Goal: Task Accomplishment & Management: Manage account settings

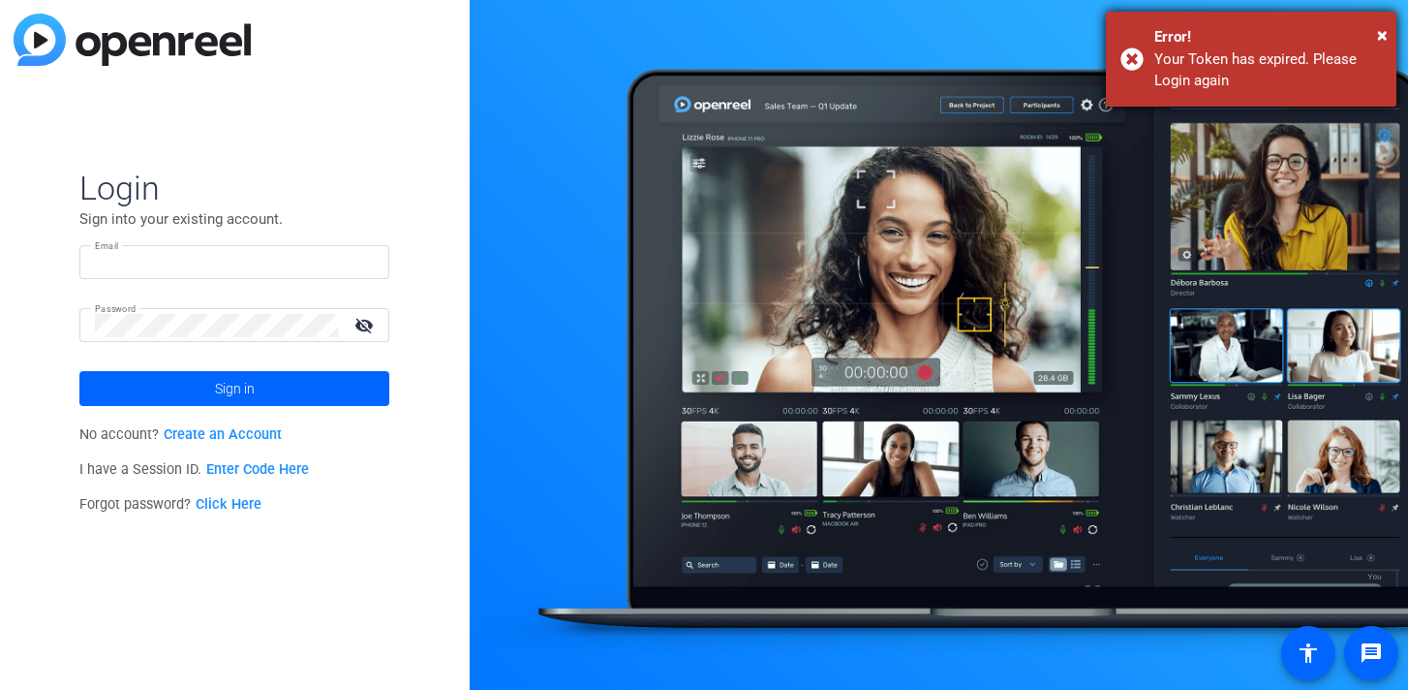
type input "laurenw@localindustries.com"
click at [1376, 31] on div "Error!" at bounding box center [1268, 37] width 228 height 22
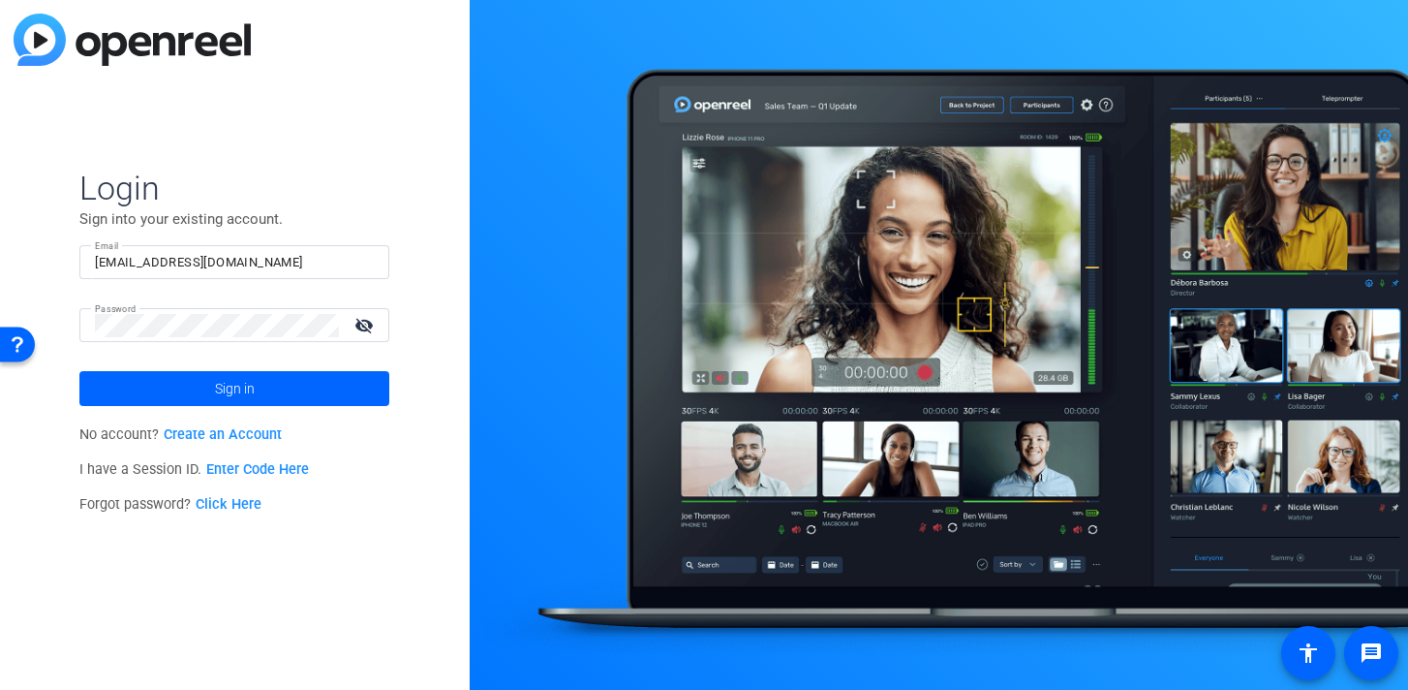
click at [362, 327] on mat-icon "visibility_off" at bounding box center [366, 325] width 46 height 28
click at [242, 378] on span "Sign in" at bounding box center [235, 388] width 40 height 48
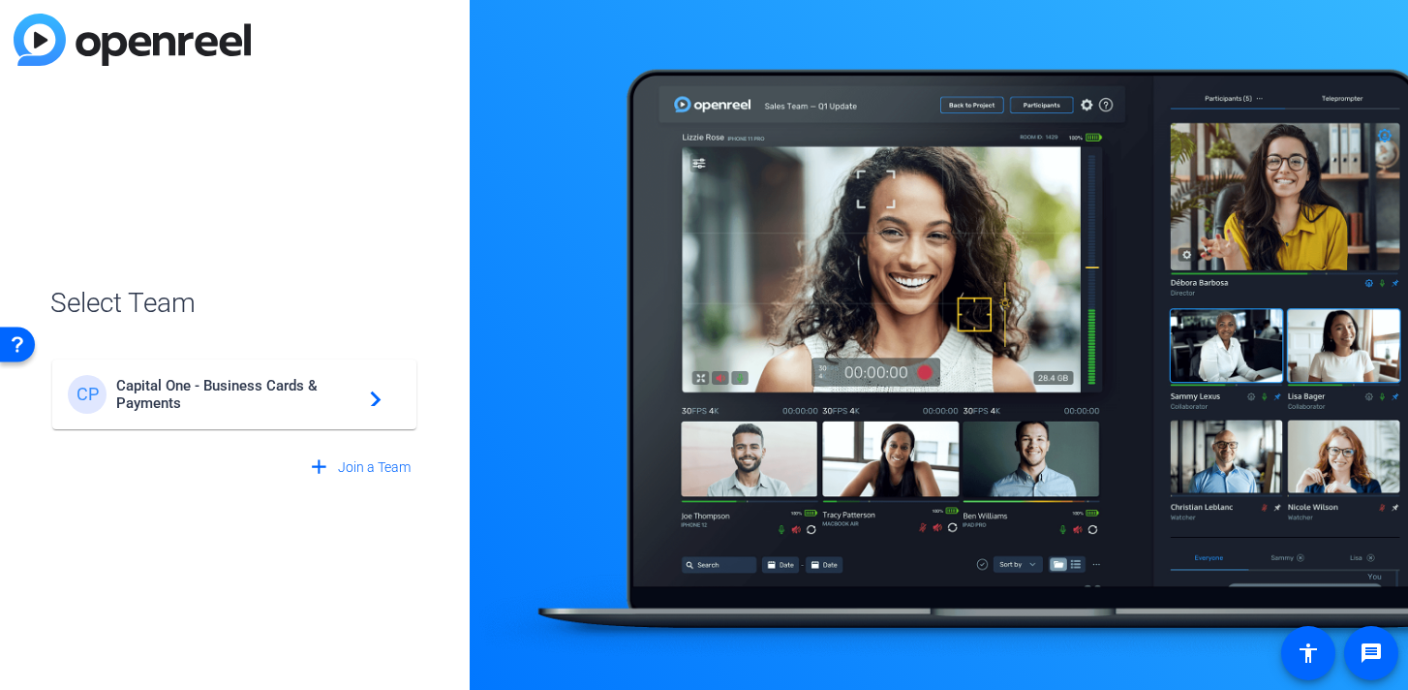
click at [248, 395] on span "Capital One - Business Cards & Payments" at bounding box center [237, 394] width 242 height 35
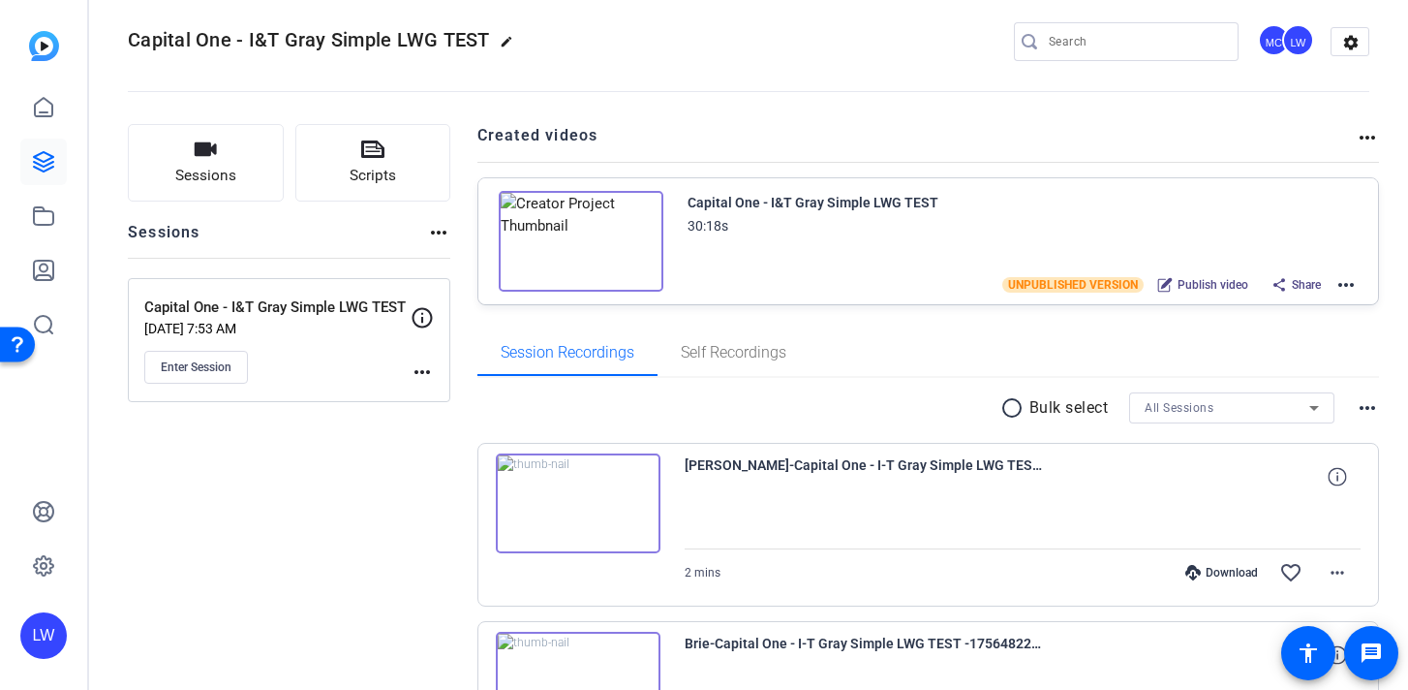
scroll to position [18, 0]
click at [559, 506] on img at bounding box center [578, 501] width 165 height 101
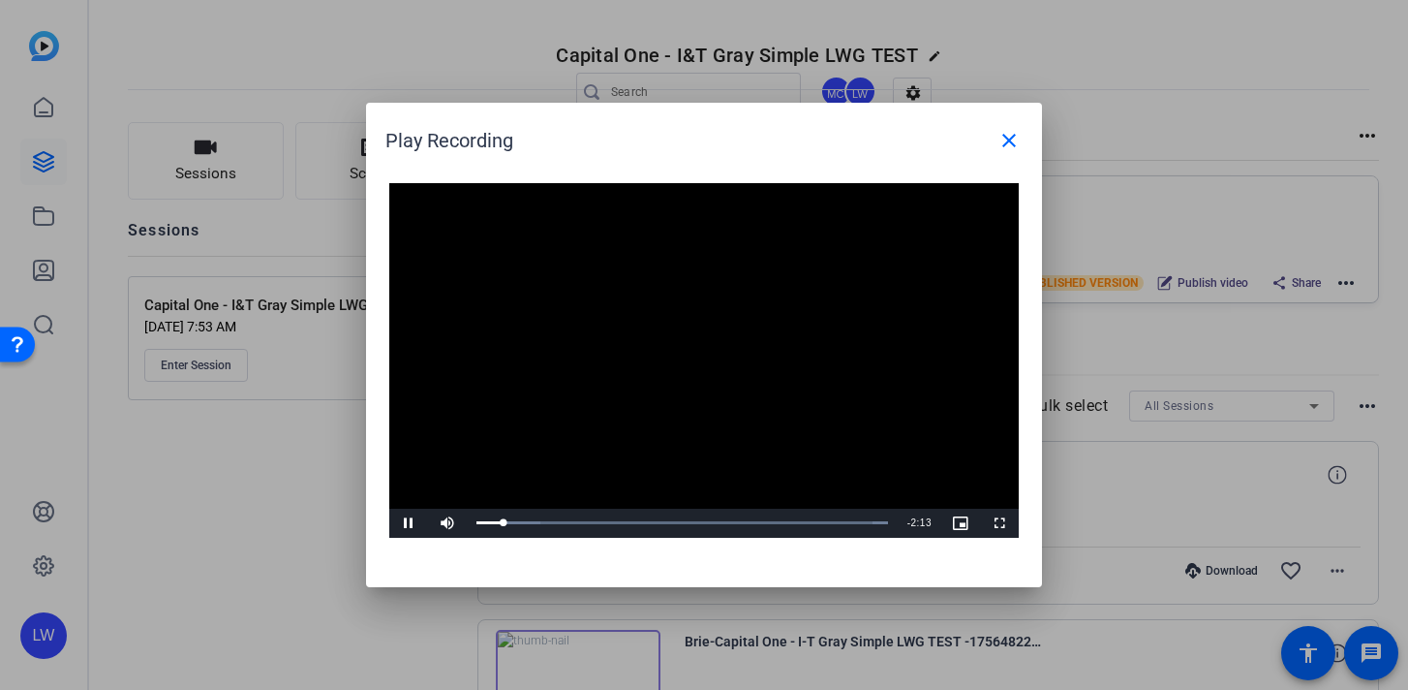
click at [705, 497] on video "Video Player" at bounding box center [704, 360] width 630 height 354
click at [703, 523] on div "1:18" at bounding box center [703, 522] width 1 height 5
click at [769, 525] on div "Loaded : 100.00% 1:41 1:18" at bounding box center [682, 522] width 431 height 29
click at [821, 520] on div "Loaded : 100.00% 1:57 1:41" at bounding box center [682, 522] width 412 height 5
click at [880, 521] on div "Loaded : 100.00% 2:20 2:20" at bounding box center [682, 522] width 412 height 5
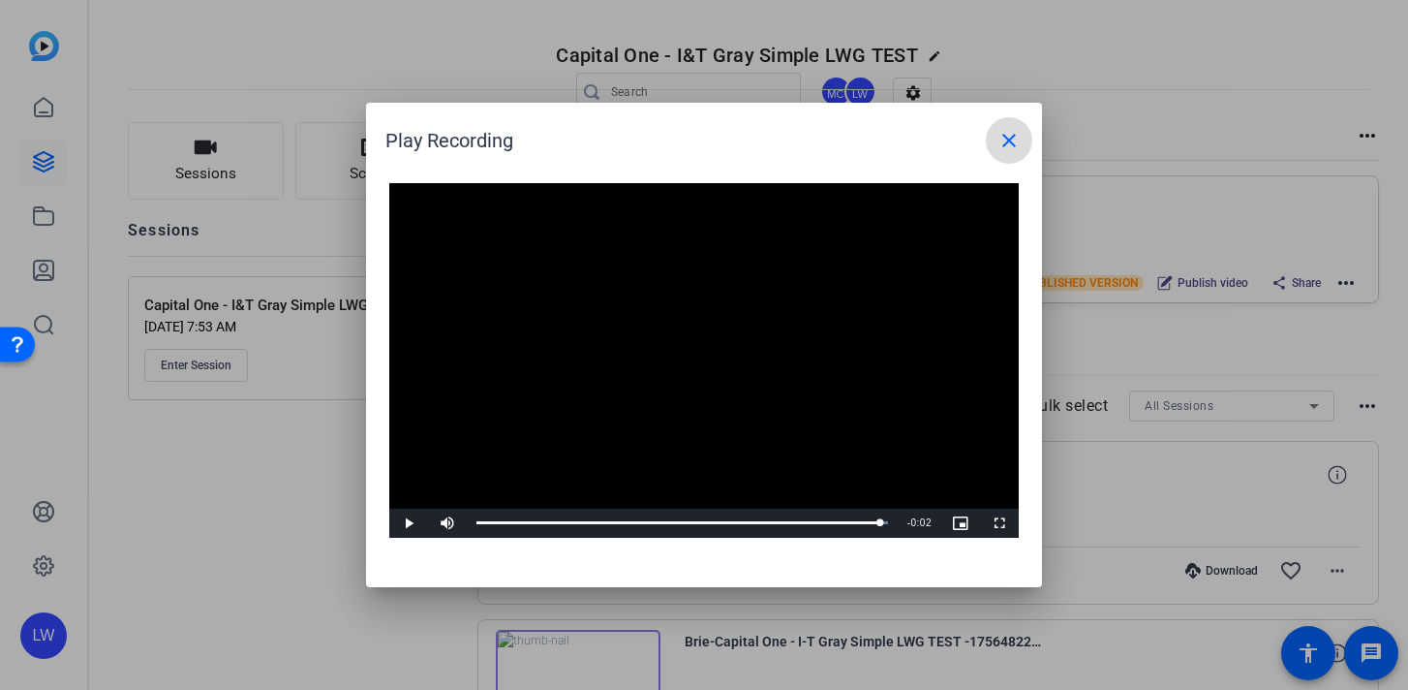
click at [1009, 133] on mat-icon "close" at bounding box center [1009, 140] width 23 height 23
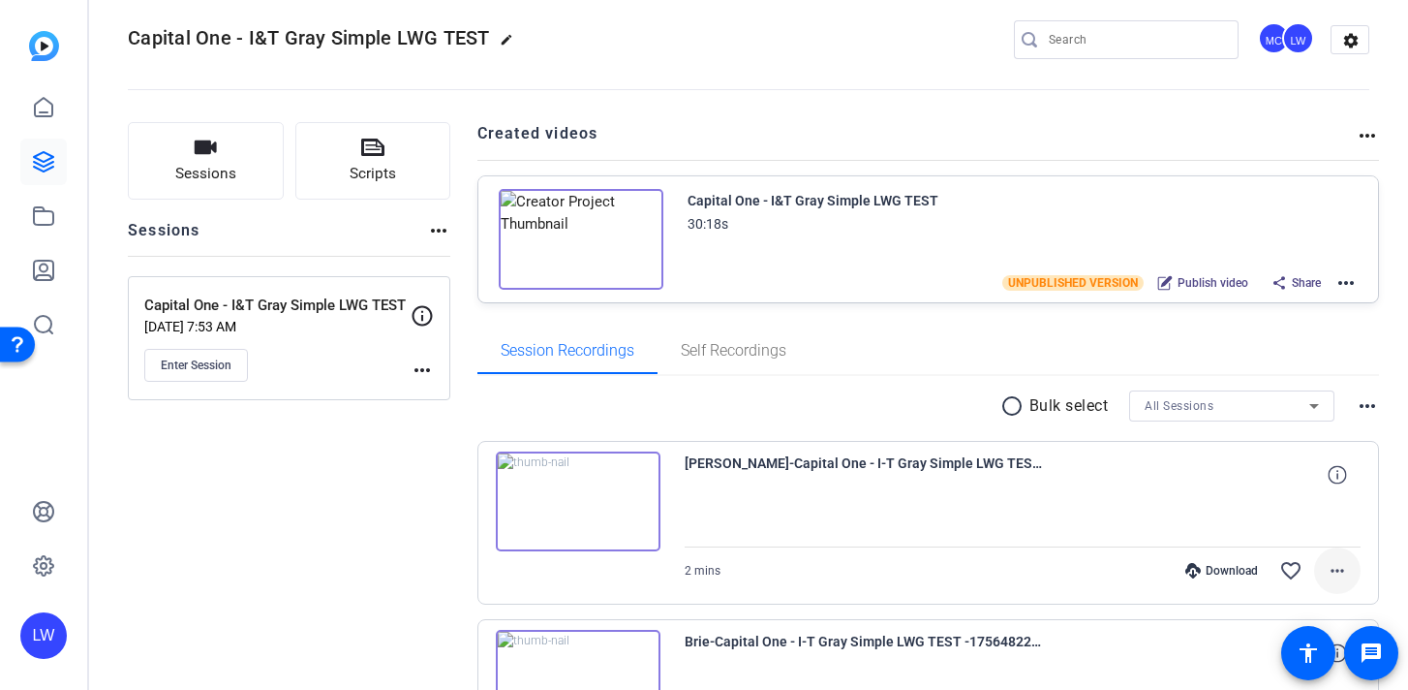
click at [1335, 561] on mat-icon "more_horiz" at bounding box center [1337, 570] width 23 height 23
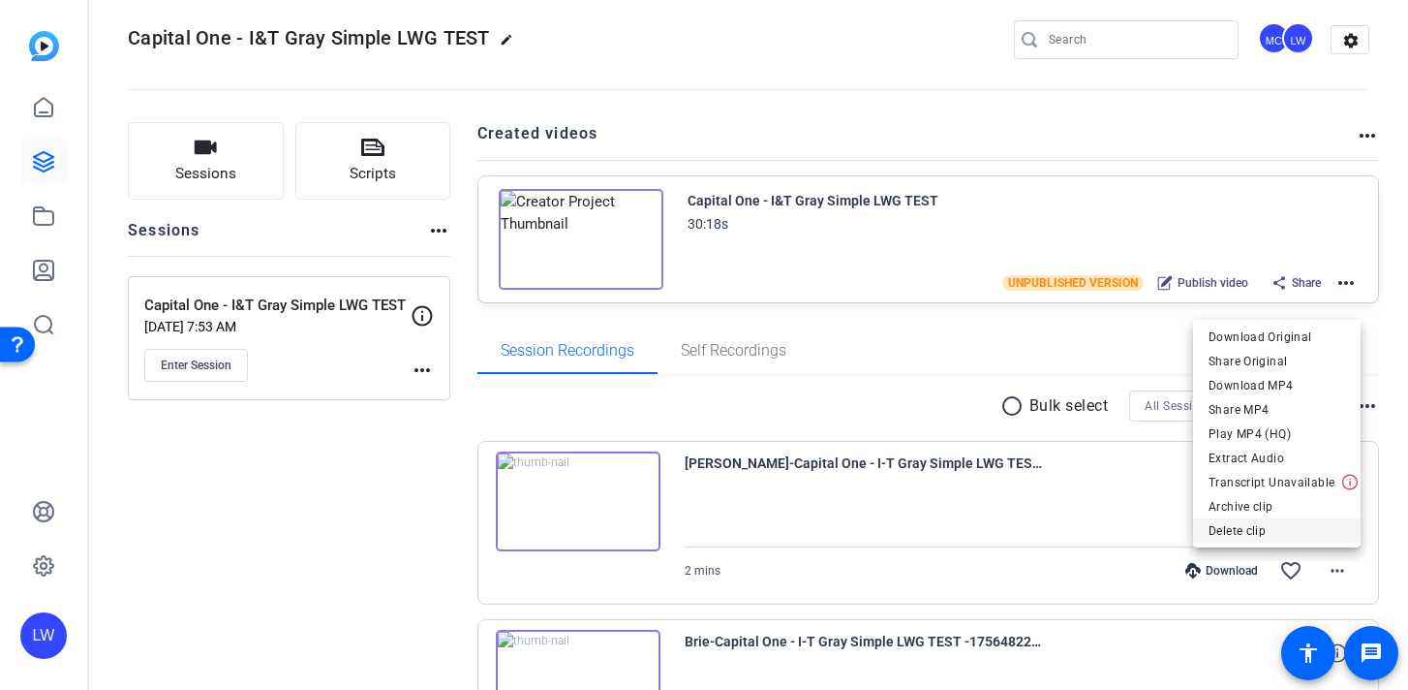
click at [1277, 530] on span "Delete clip" at bounding box center [1277, 529] width 137 height 23
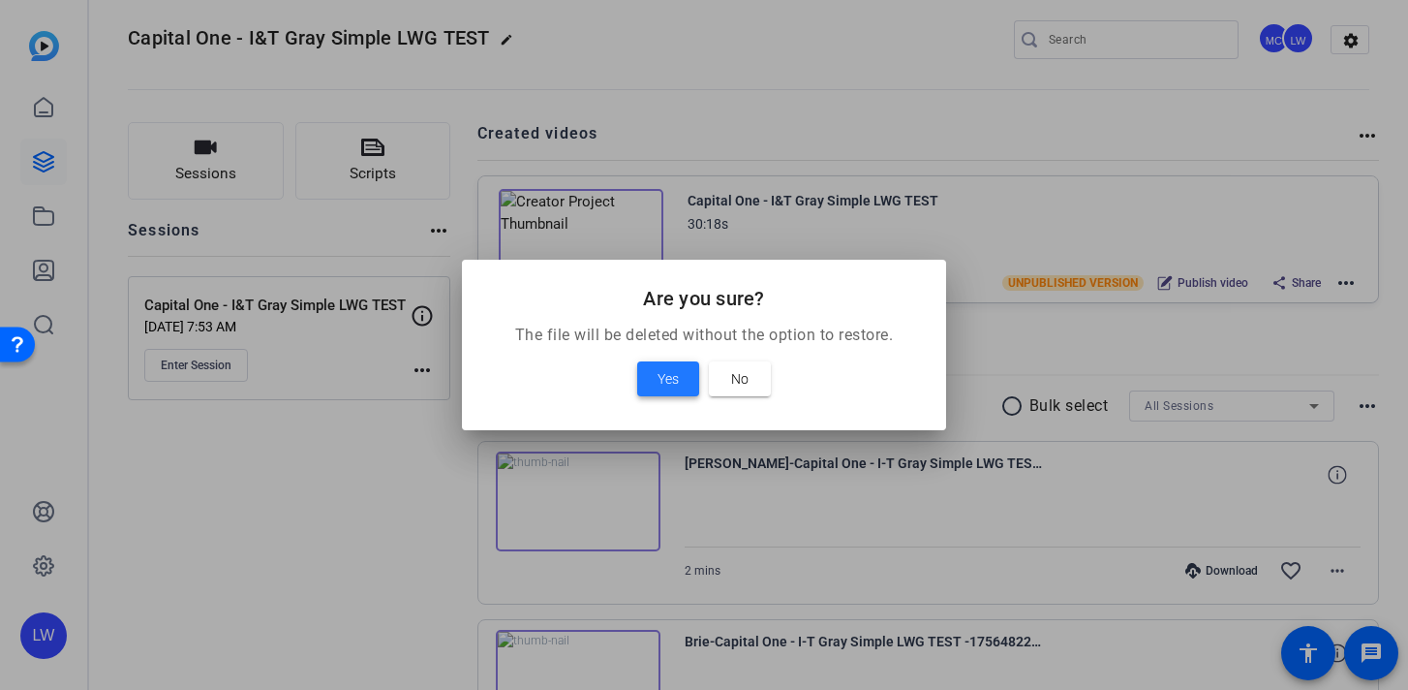
click at [664, 380] on span "Yes" at bounding box center [668, 378] width 21 height 23
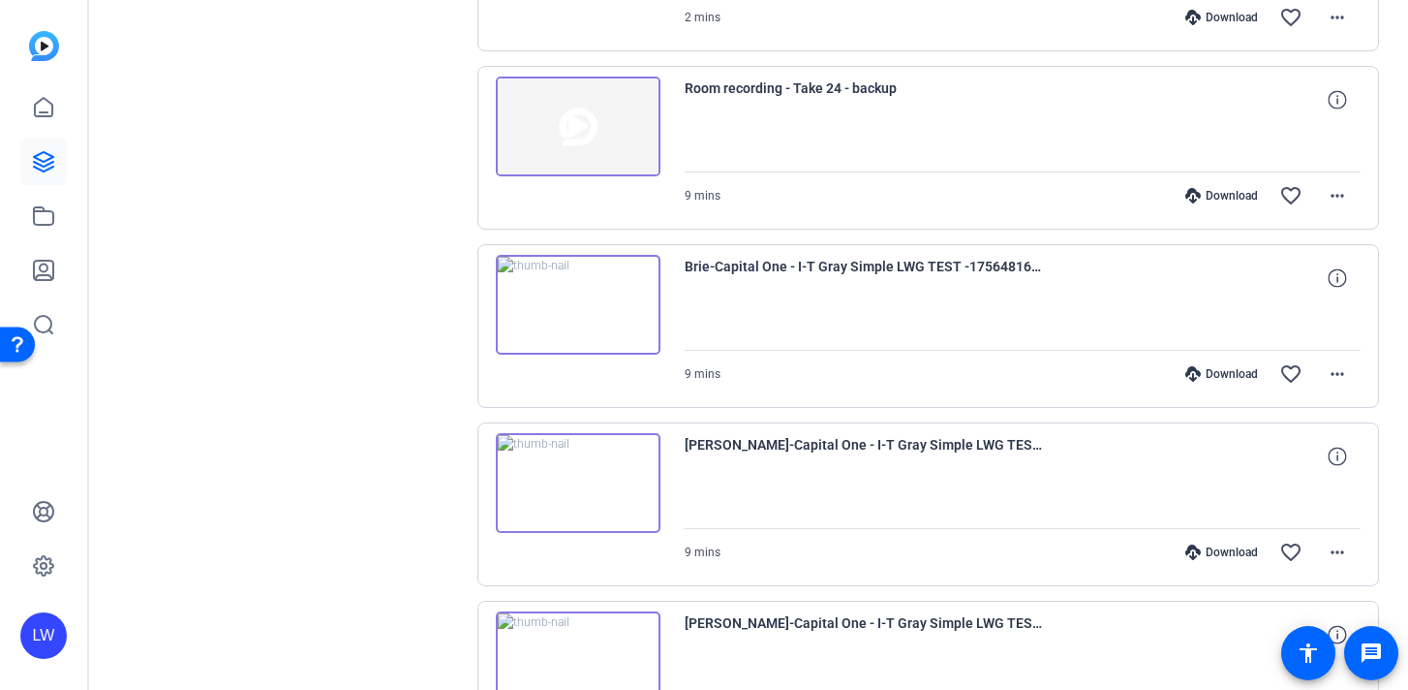
scroll to position [1164, 0]
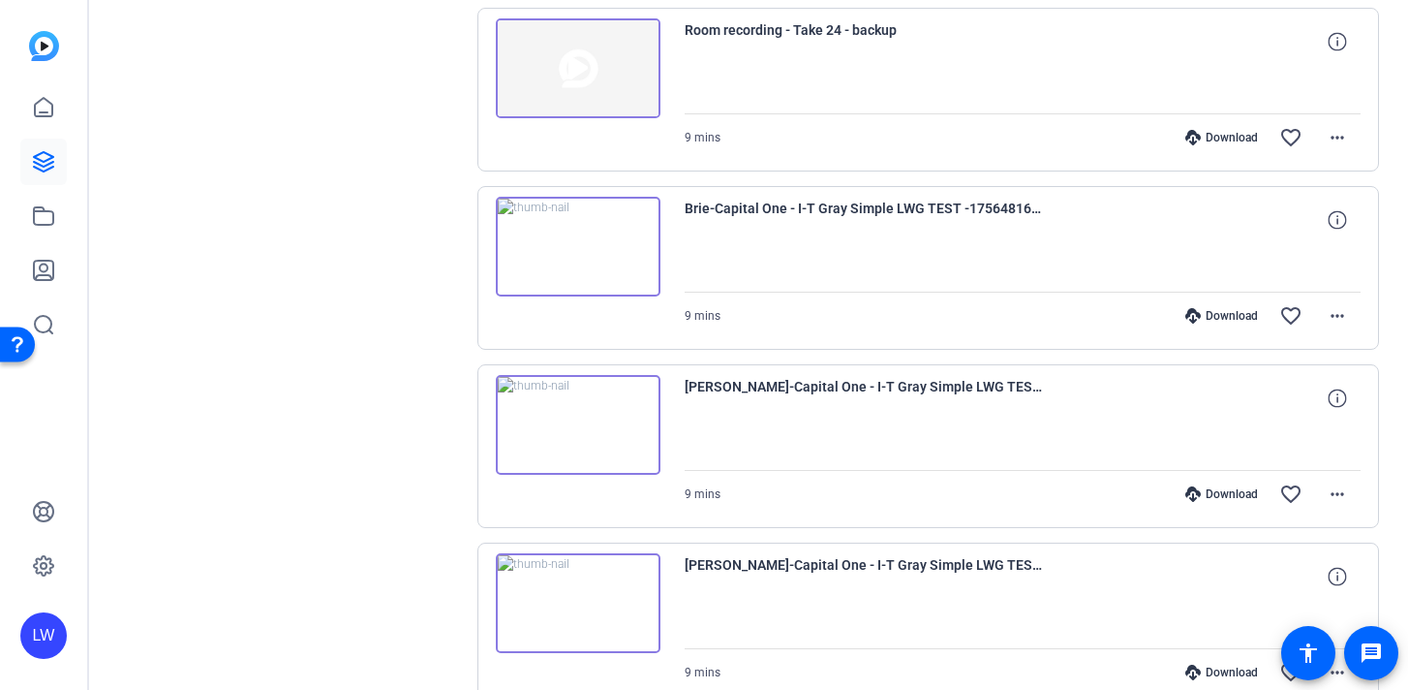
click at [565, 439] on img at bounding box center [578, 425] width 165 height 101
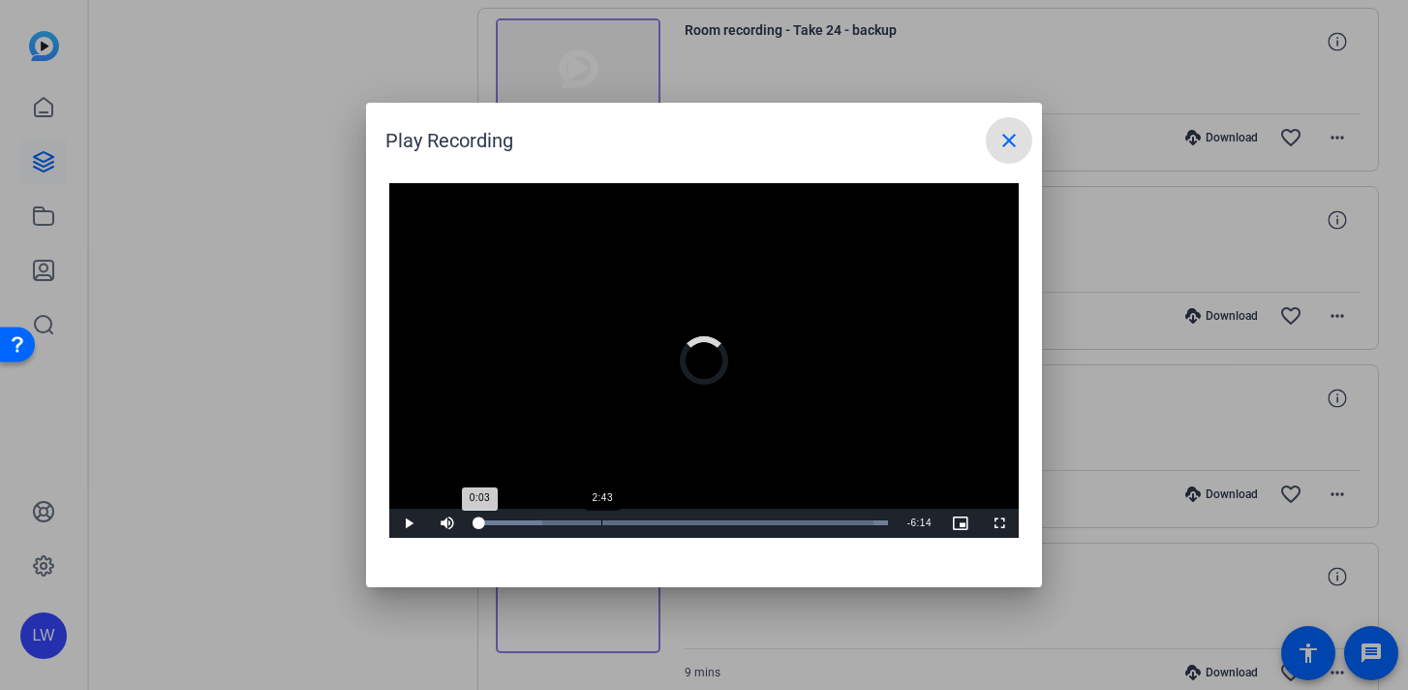
click at [601, 524] on div "2:43" at bounding box center [601, 522] width 1 height 5
click at [696, 525] on div "Loaded : 100.00% 4:47 4:47" at bounding box center [682, 522] width 431 height 29
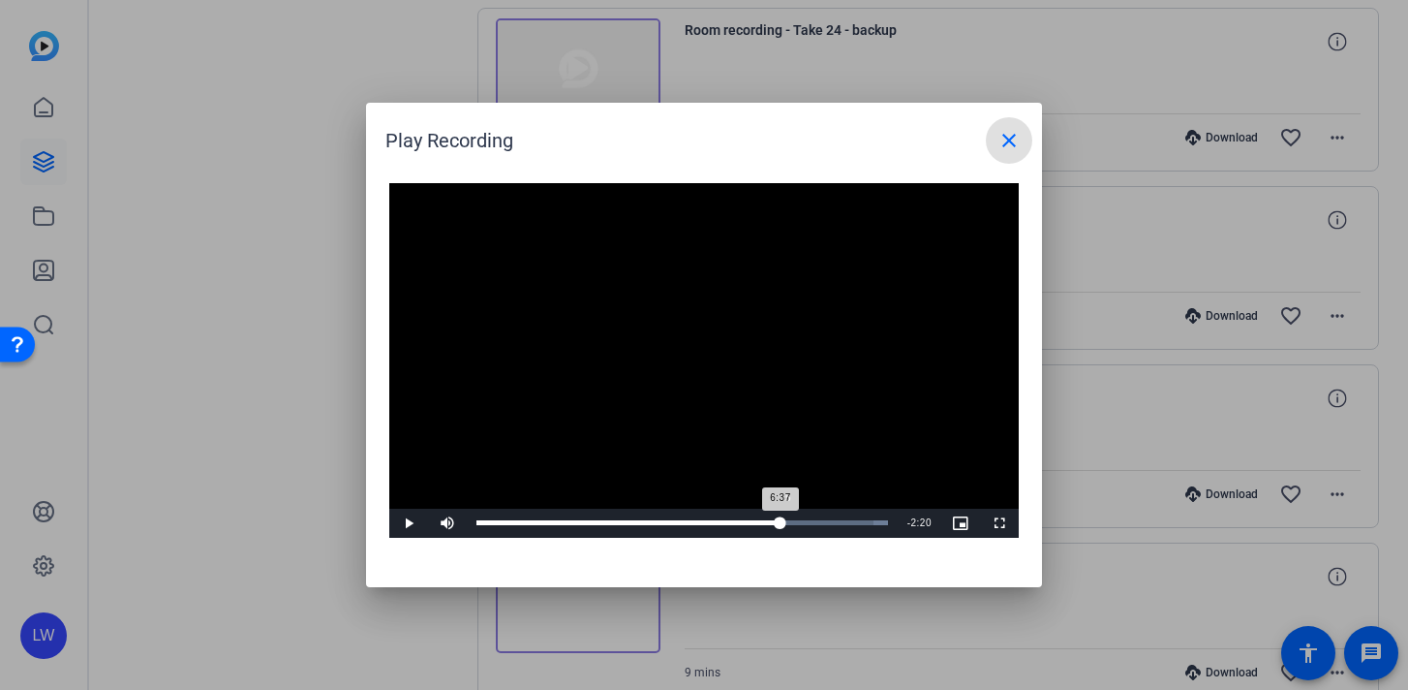
click at [780, 519] on div "Loaded : 100.00% 6:35 6:37" at bounding box center [682, 522] width 431 height 29
click at [829, 524] on div "Loaded : 100.00% 7:36 6:37" at bounding box center [682, 522] width 412 height 5
click at [1024, 142] on span at bounding box center [1009, 140] width 46 height 46
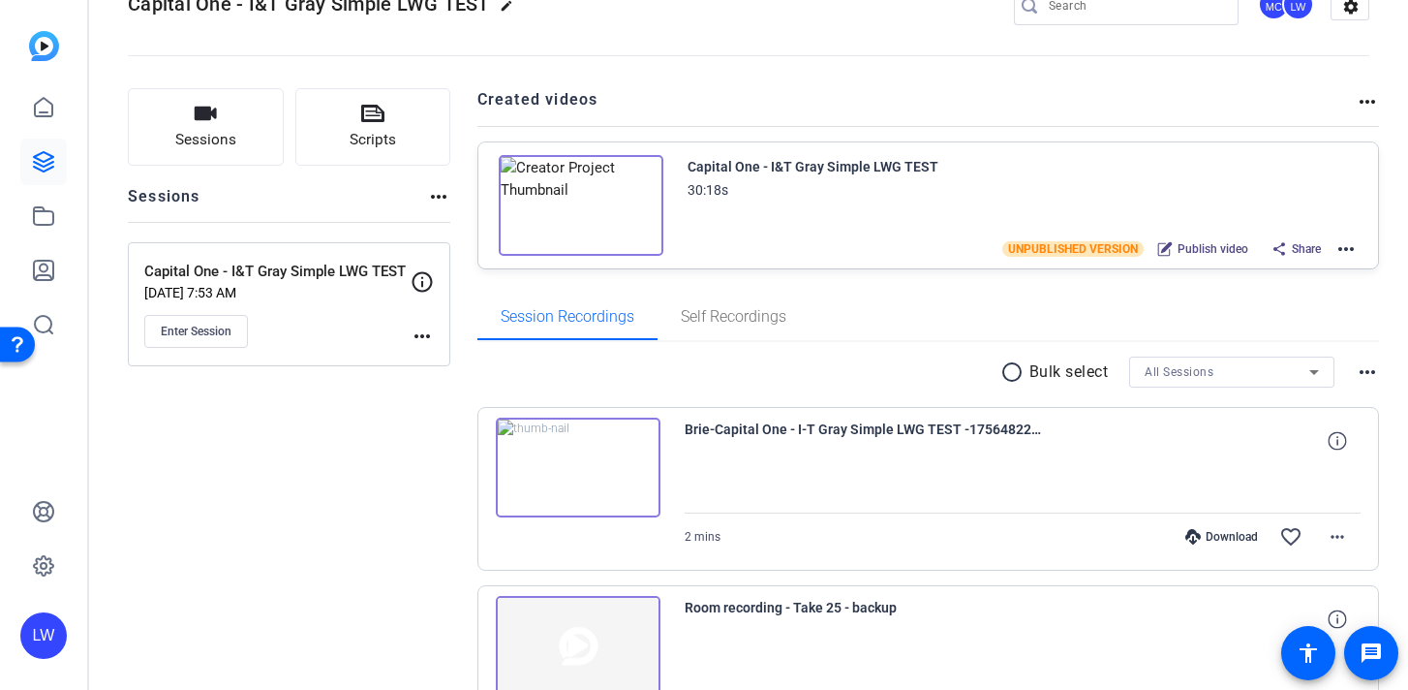
scroll to position [0, 0]
